Goal: Task Accomplishment & Management: Use online tool/utility

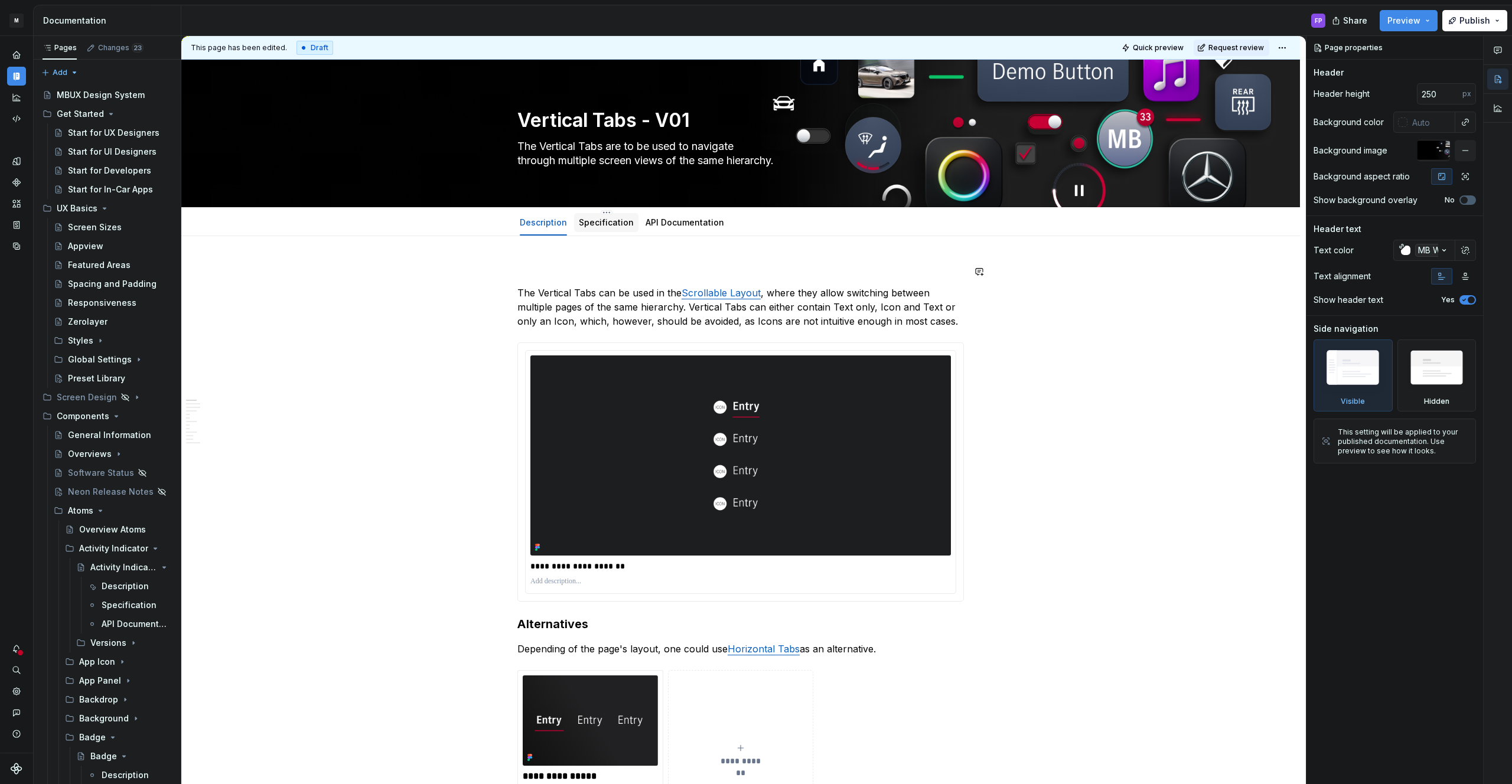
type textarea "*"
click at [759, 223] on span "Add tab" at bounding box center [764, 223] width 28 height 10
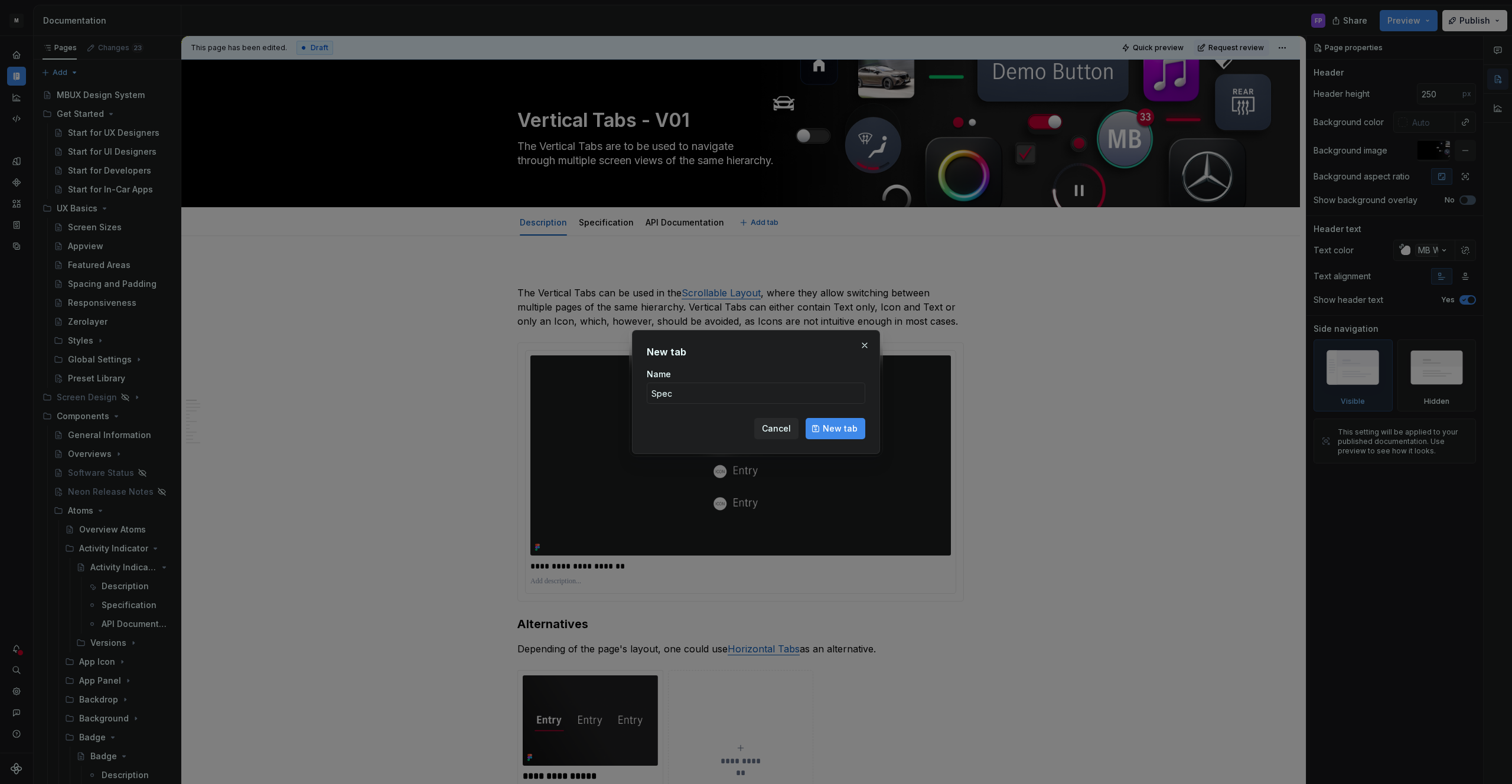
type input "Spec"
click at [697, 393] on input "Spec" at bounding box center [756, 393] width 219 height 21
type input "Specification - Android"
click button "New tab" at bounding box center [836, 428] width 60 height 21
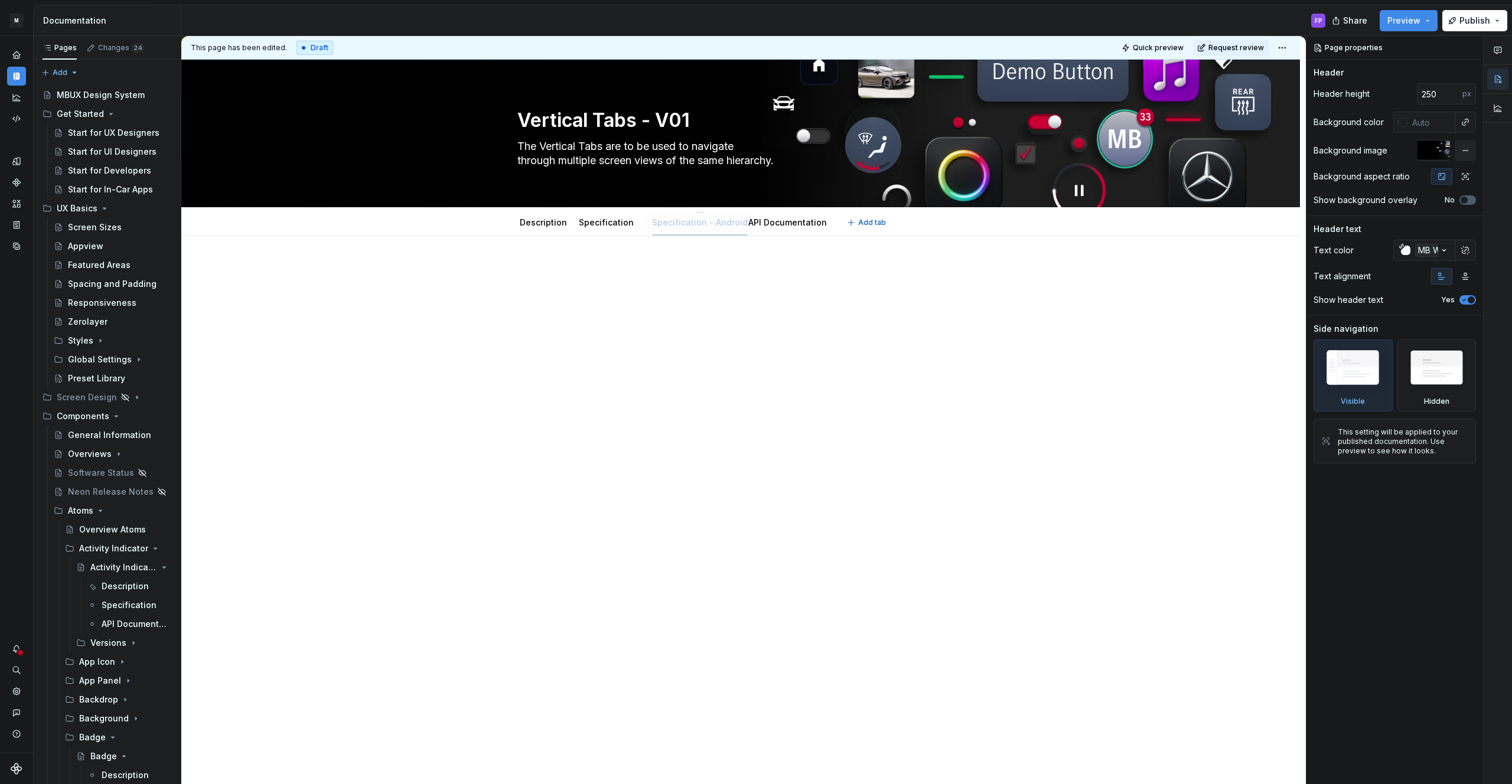
drag, startPoint x: 750, startPoint y: 225, endPoint x: 691, endPoint y: 223, distance: 59.0
click at [690, 213] on html "M MBUX-DesignSystem FP Dataset Default Documentation FP Share Preview Publish P…" at bounding box center [756, 392] width 1512 height 784
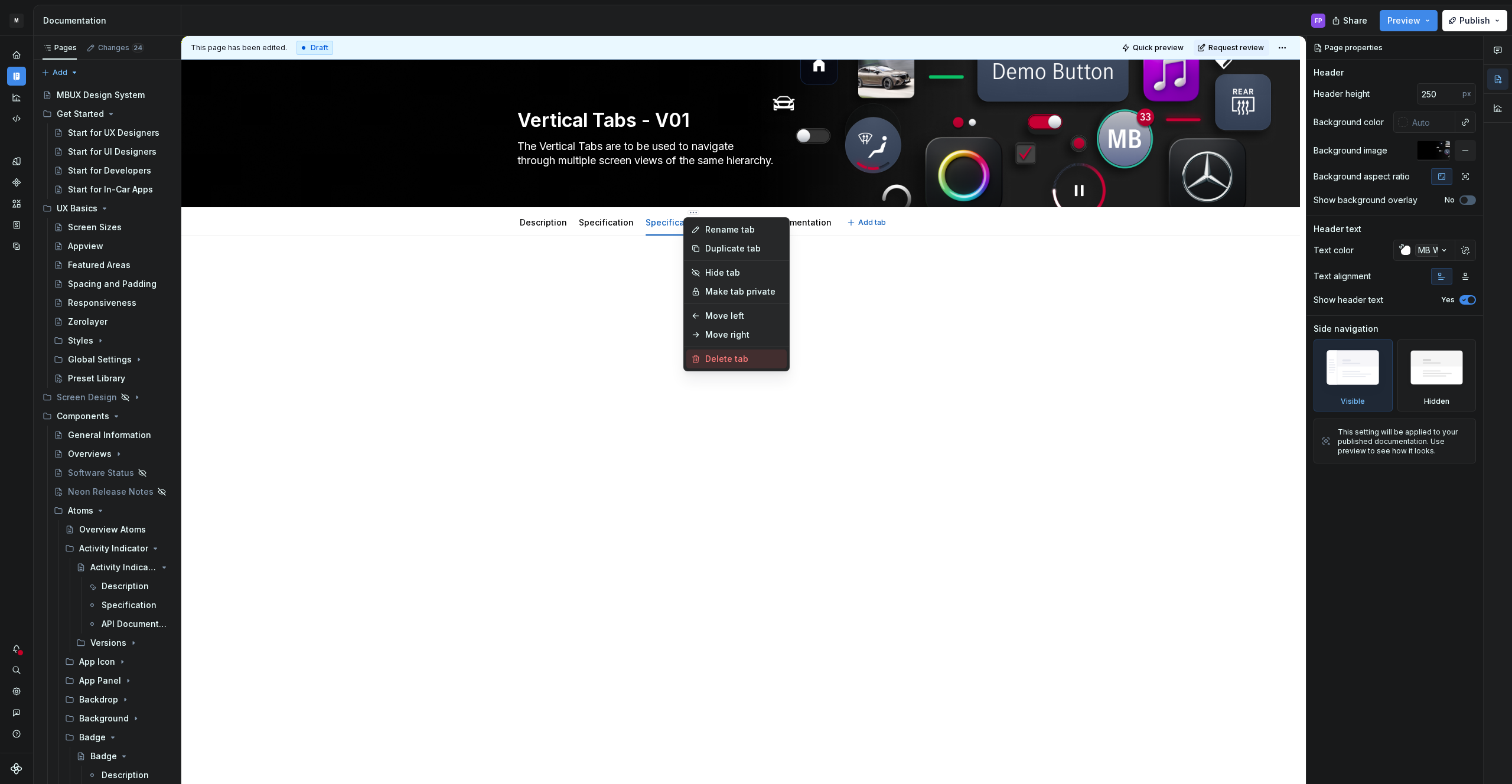
click at [713, 361] on div "Delete tab" at bounding box center [743, 359] width 77 height 12
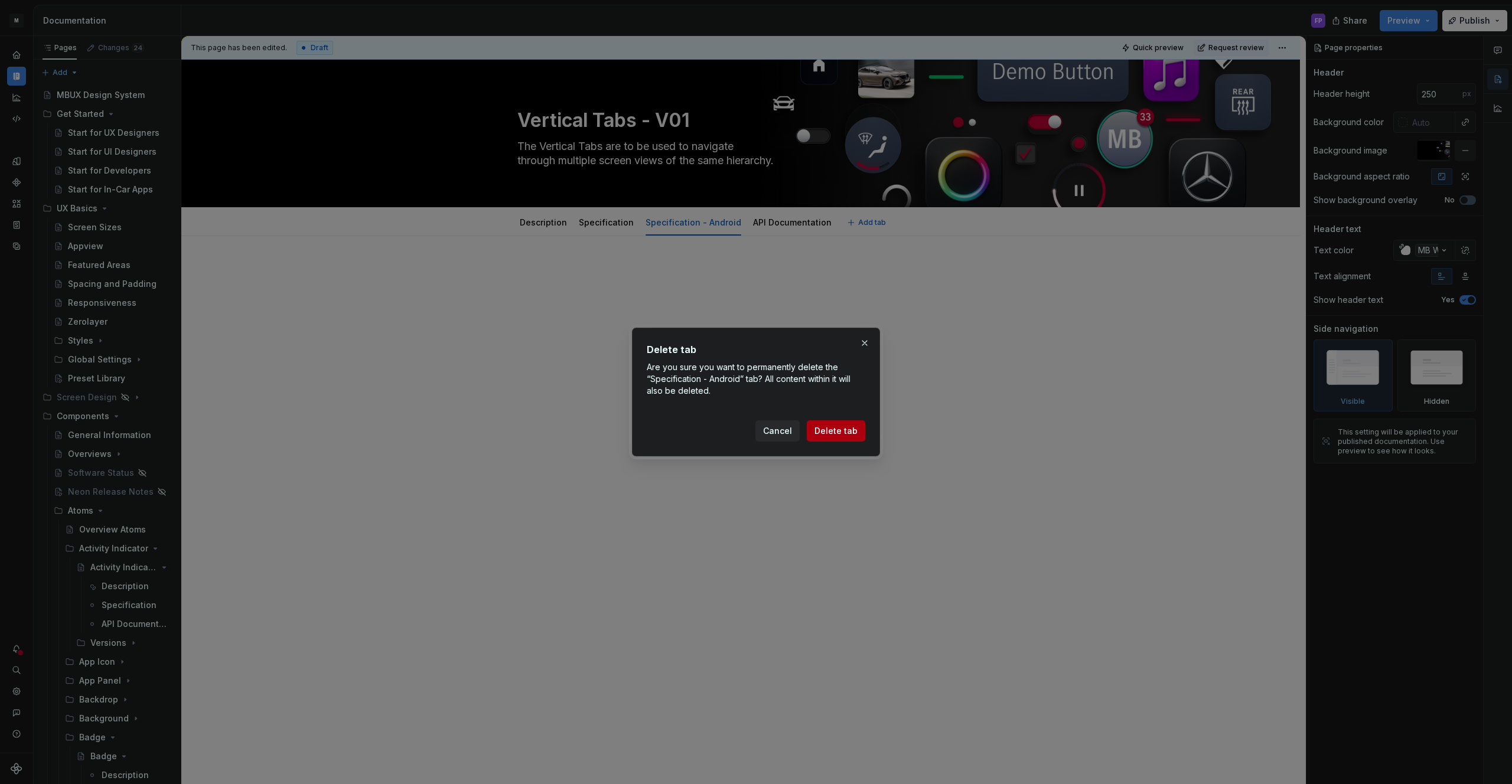
click at [860, 430] on button "Delete tab" at bounding box center [836, 431] width 58 height 21
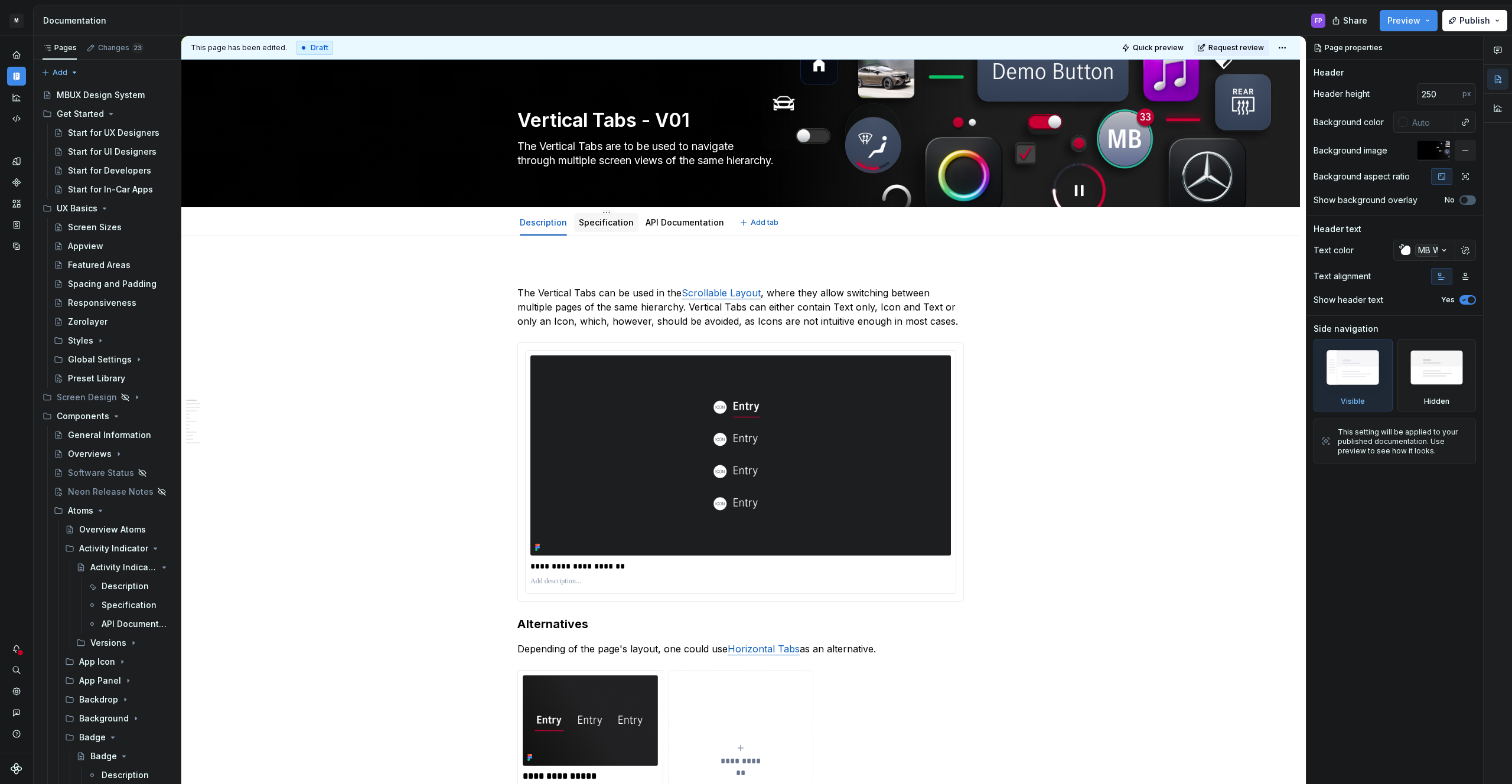
click at [605, 225] on link "Specification" at bounding box center [606, 222] width 55 height 10
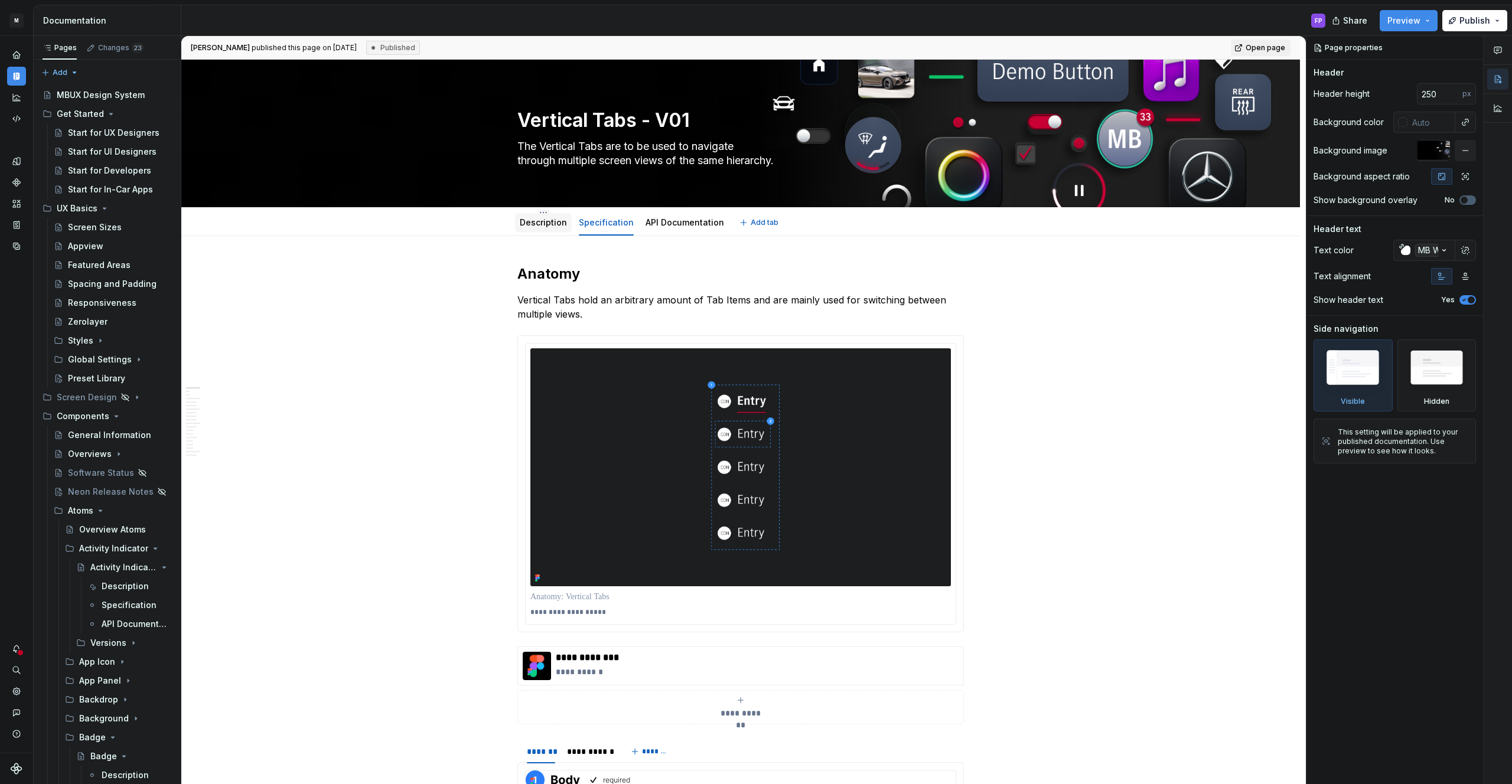
click at [546, 219] on link "Description" at bounding box center [543, 222] width 47 height 10
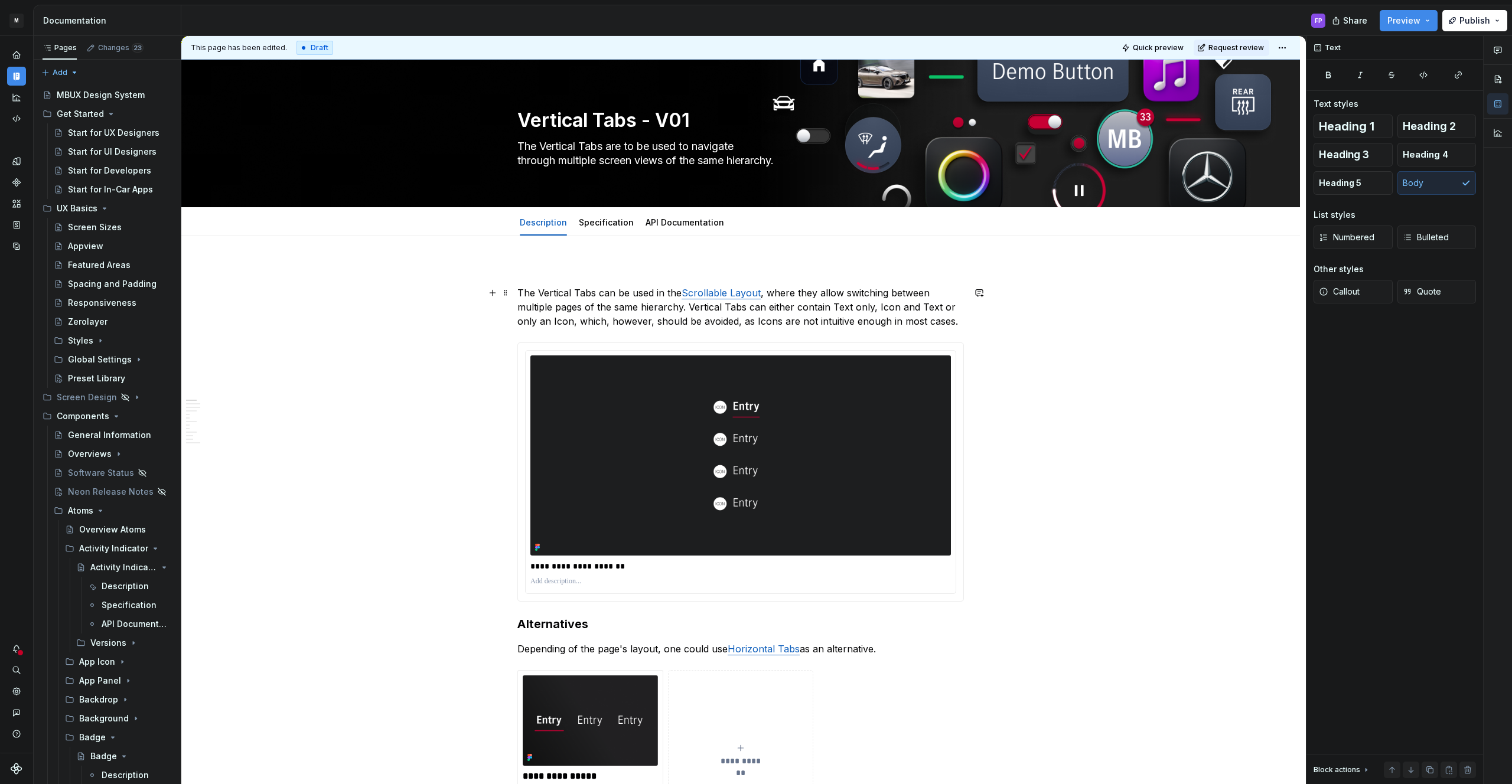
click at [593, 288] on p "The Vertical Tabs can be used in the Scrollable Layout , where they allow switc…" at bounding box center [741, 306] width 447 height 42
click at [521, 289] on p "The Vertical Tabs can be used in the Scrollable Layout , where they allow switc…" at bounding box center [741, 306] width 447 height 42
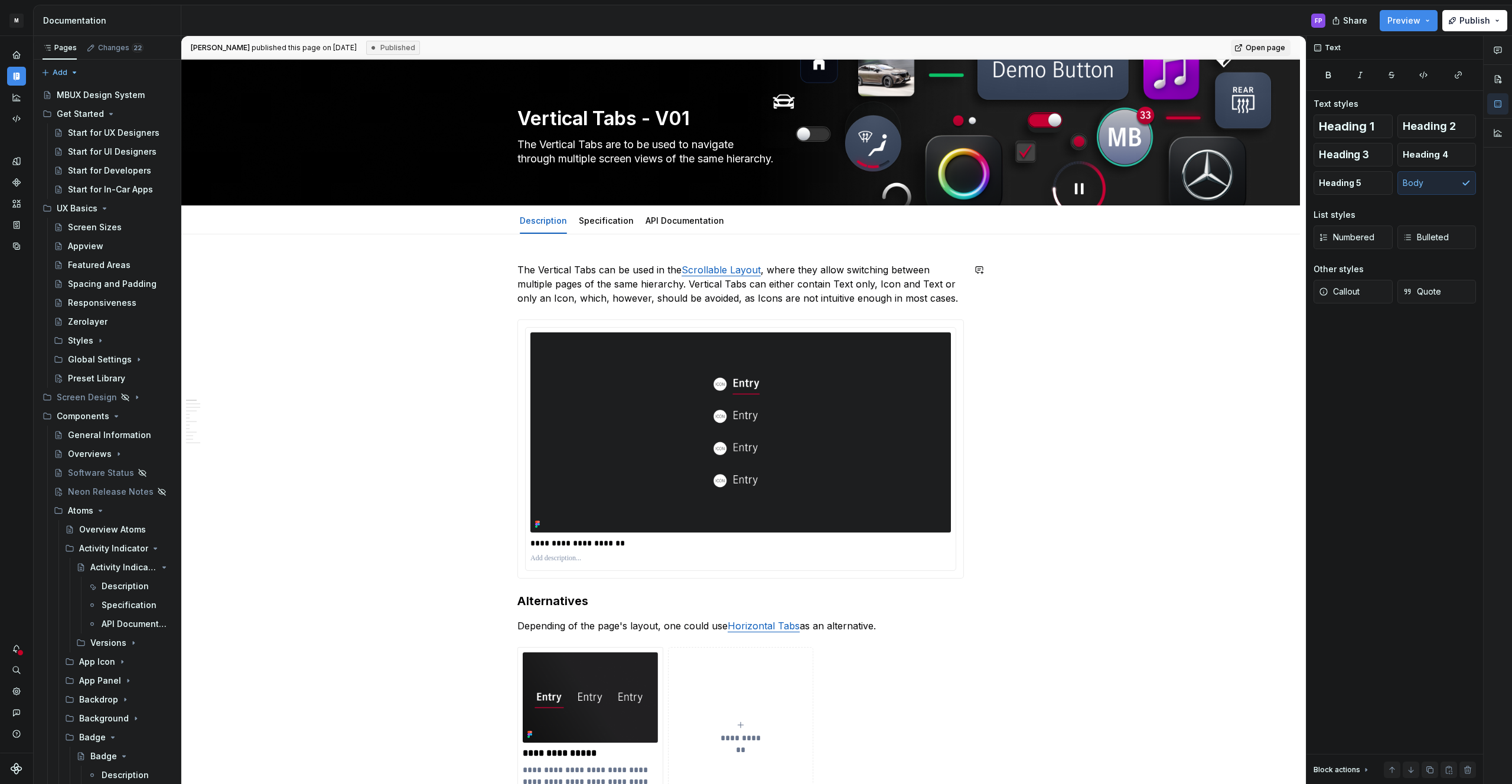
scroll to position [8, 0]
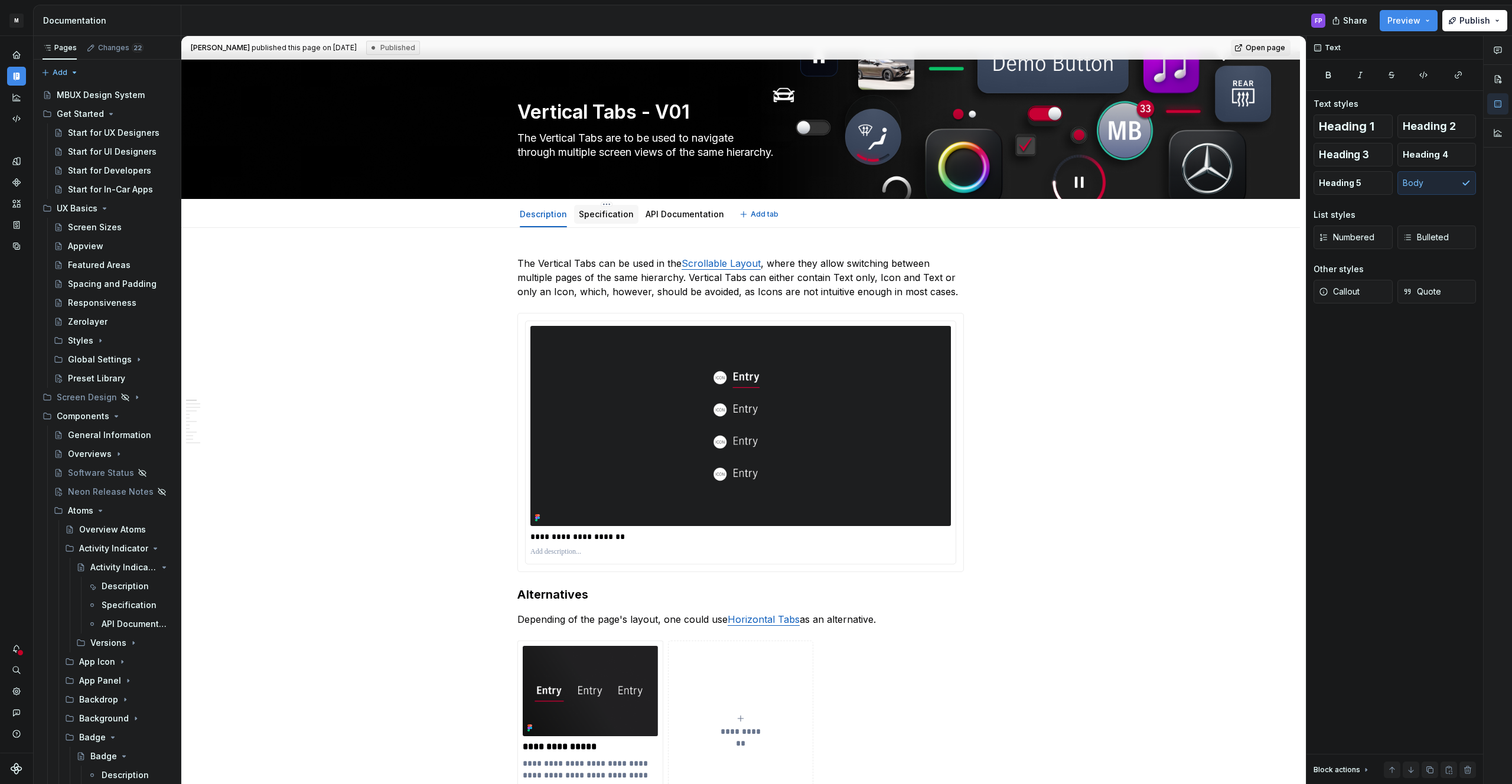
click at [601, 212] on link "Specification" at bounding box center [606, 214] width 55 height 10
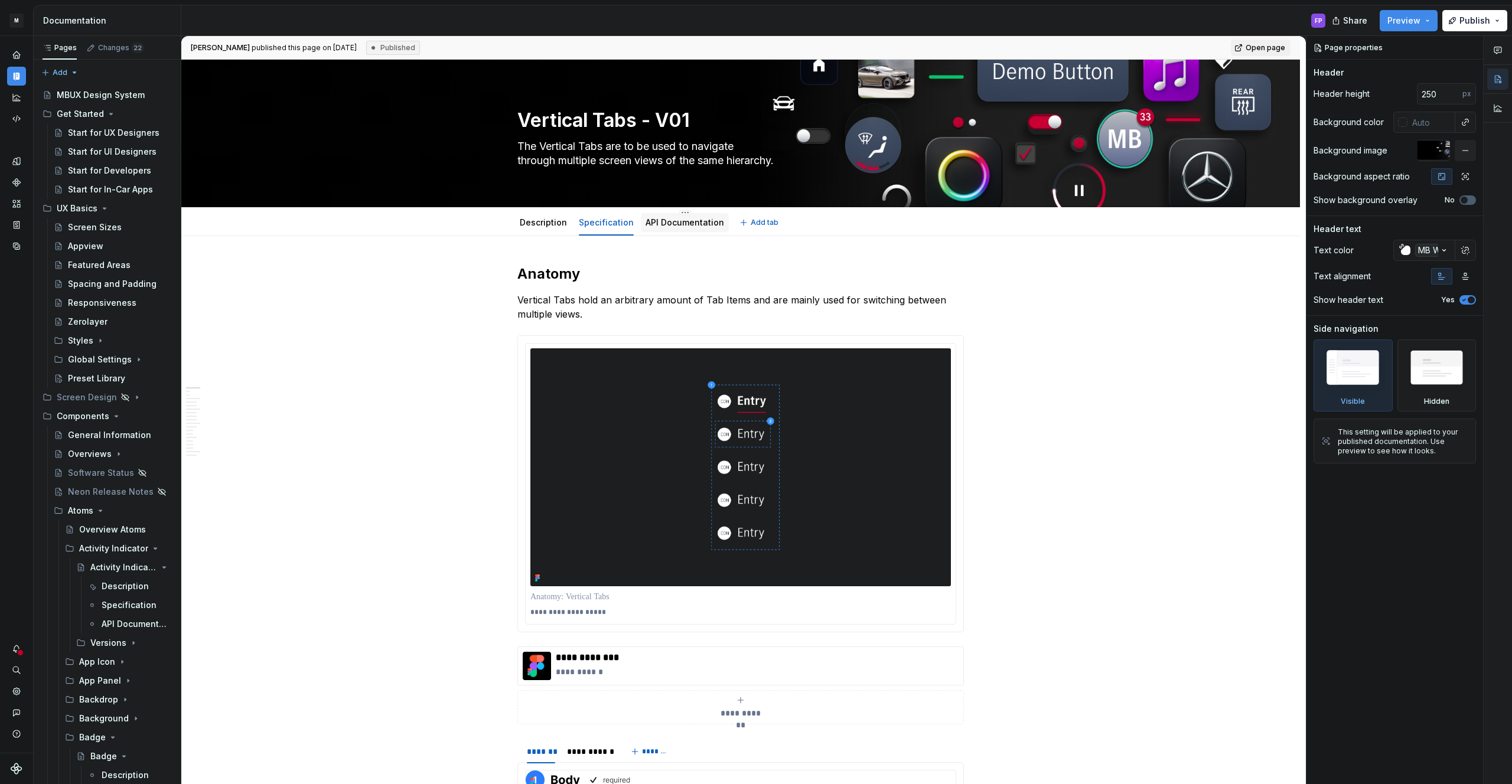
click at [671, 221] on link "API Documentation" at bounding box center [684, 222] width 79 height 10
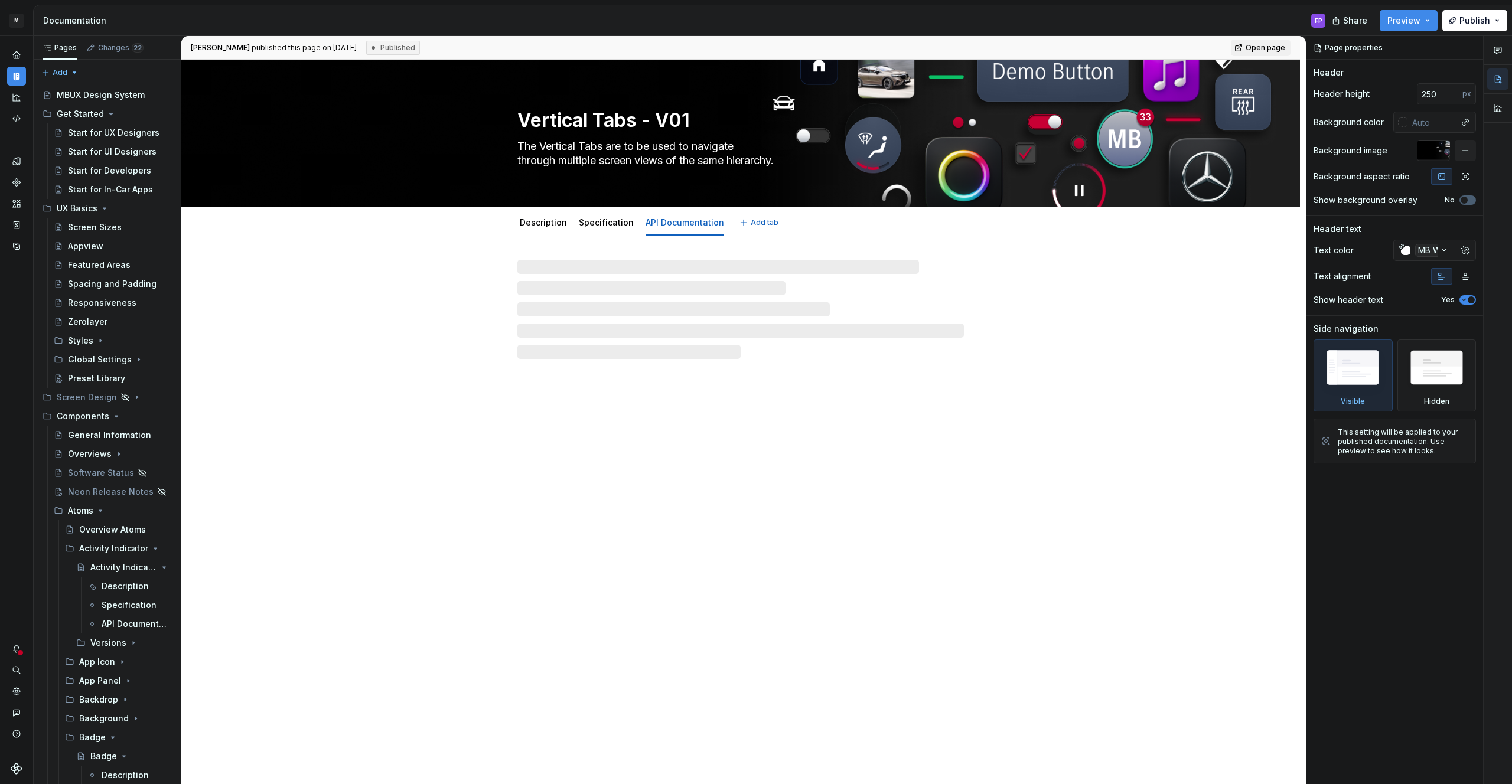
click at [558, 227] on link "Description" at bounding box center [543, 222] width 47 height 10
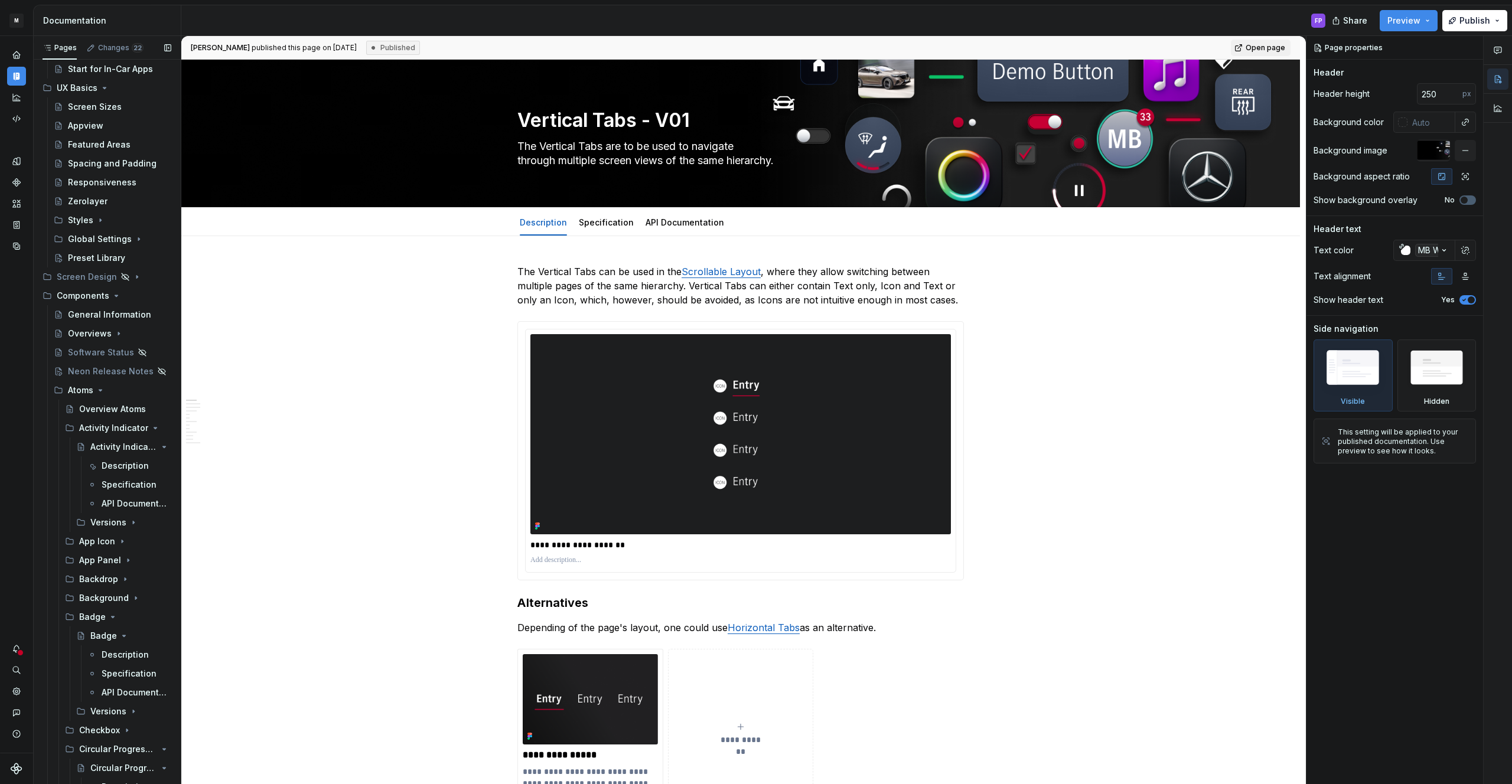
scroll to position [123, 0]
click at [103, 520] on div "Versions" at bounding box center [108, 520] width 36 height 12
click at [115, 539] on div "Activity Indicator - Versions" at bounding box center [118, 539] width 34 height 12
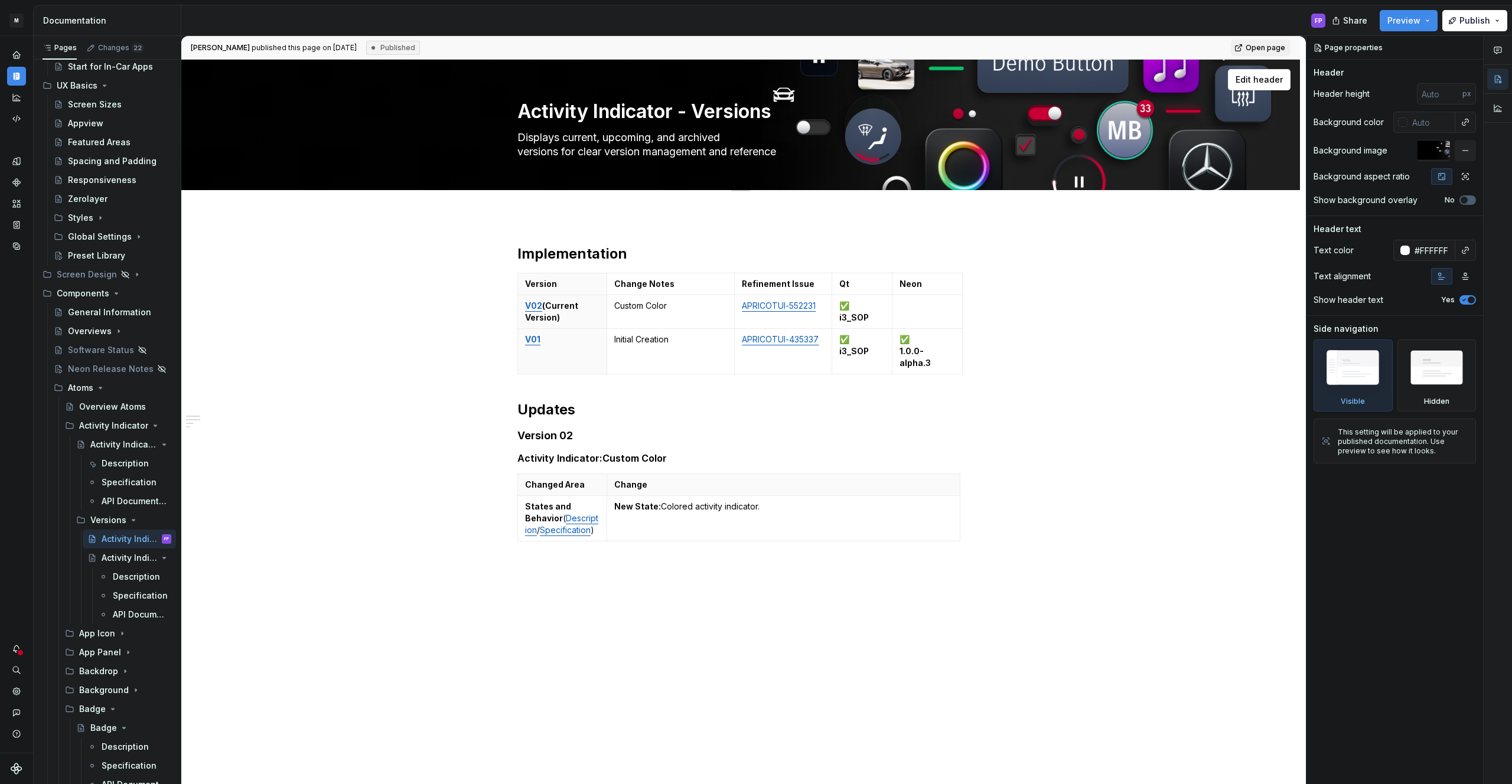
type textarea "*"
